Goal: Task Accomplishment & Management: Use online tool/utility

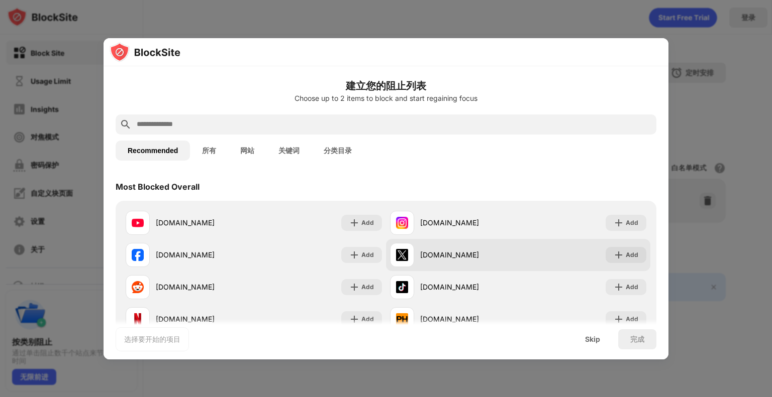
scroll to position [134, 0]
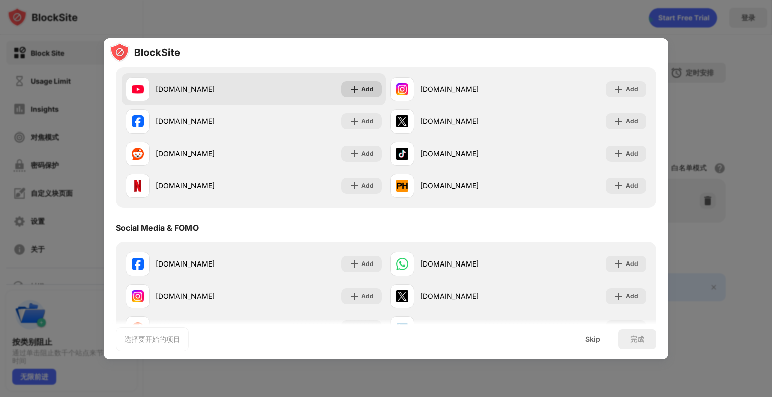
click at [345, 87] on div "Add" at bounding box center [361, 89] width 41 height 16
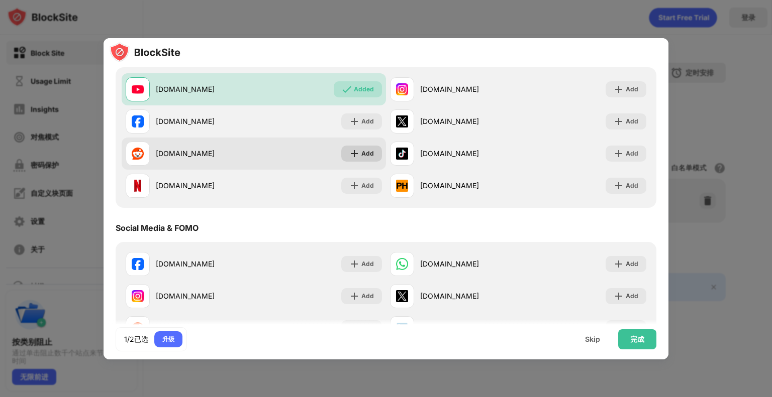
click at [353, 154] on img at bounding box center [354, 154] width 10 height 10
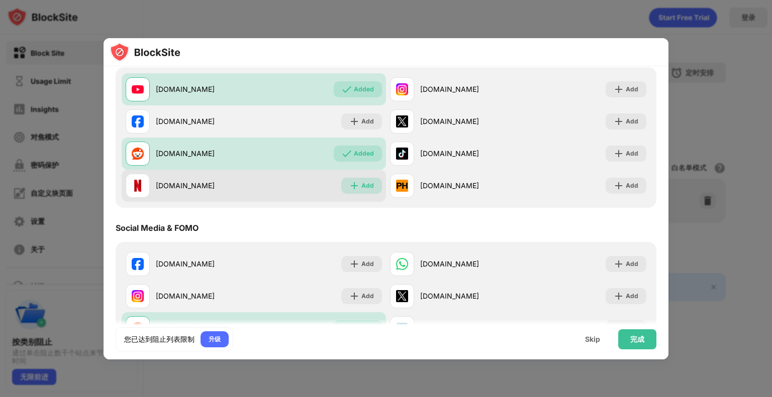
click at [353, 186] on img at bounding box center [354, 186] width 10 height 10
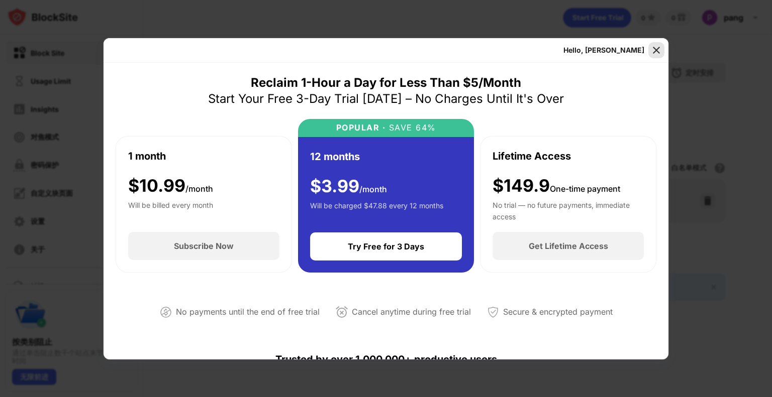
click at [653, 49] on img at bounding box center [656, 50] width 10 height 10
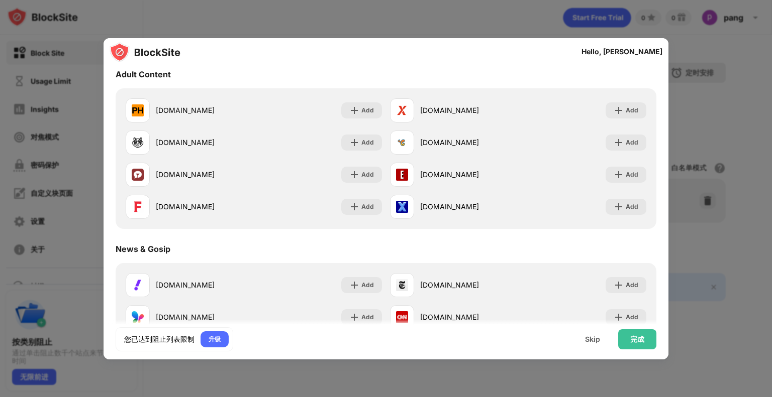
scroll to position [469, 0]
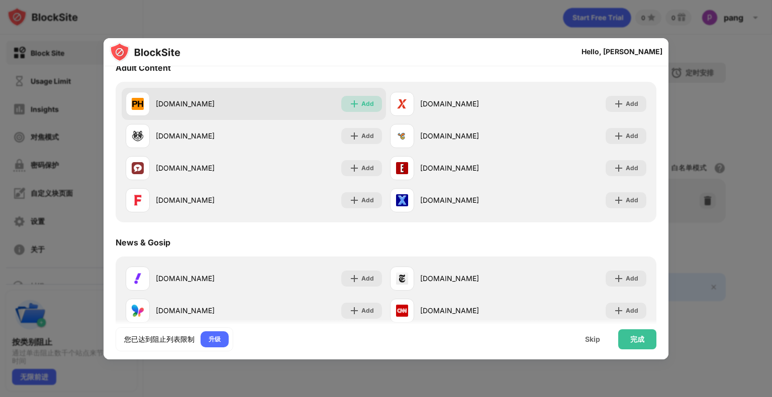
click at [361, 105] on div "Add" at bounding box center [367, 104] width 13 height 10
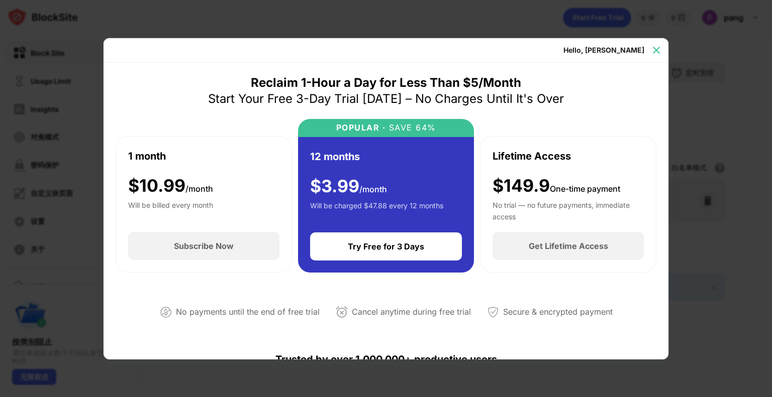
click at [659, 50] on img at bounding box center [656, 50] width 10 height 10
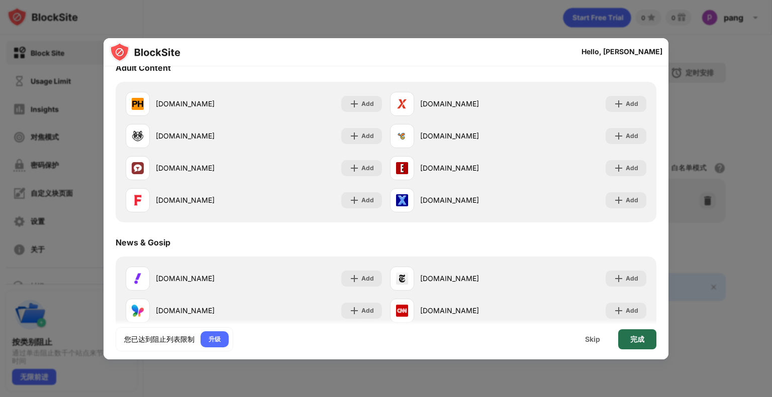
click at [641, 343] on div "完成" at bounding box center [637, 340] width 14 height 8
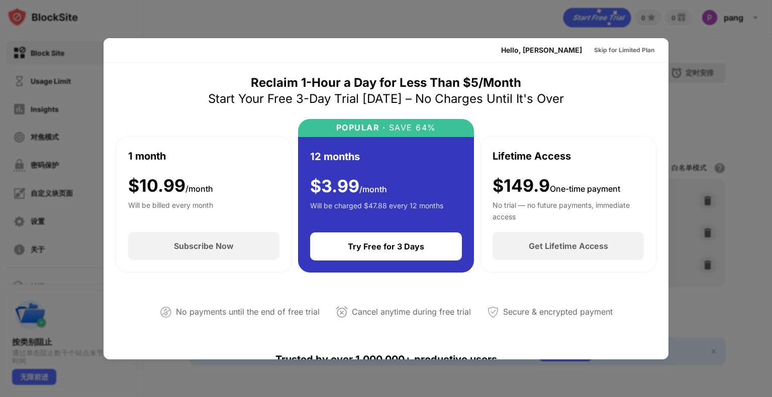
click at [684, 49] on div at bounding box center [386, 198] width 772 height 397
